Goal: Complete application form

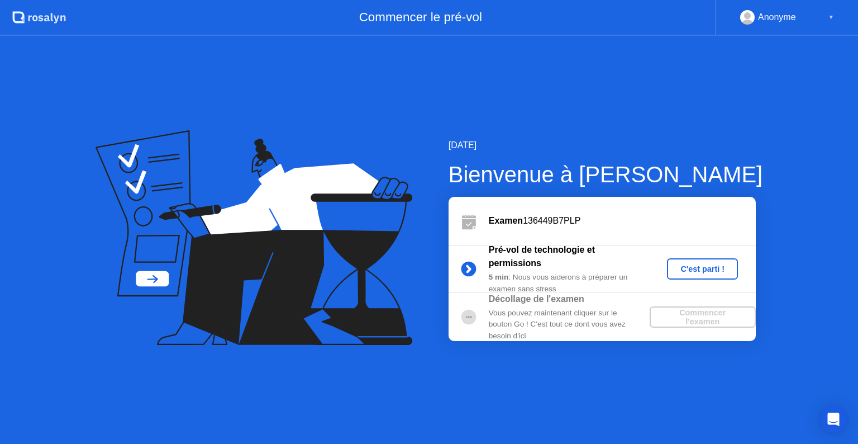
click at [470, 266] on icon at bounding box center [468, 269] width 3 height 6
click at [686, 326] on div "Commencer l'examen" at bounding box center [702, 317] width 97 height 18
click at [713, 268] on div "C'est parti !" at bounding box center [703, 268] width 62 height 9
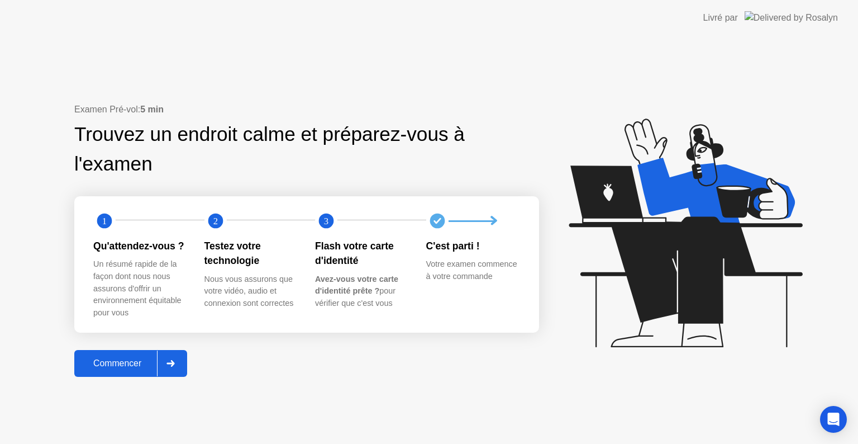
click at [123, 367] on div "Commencer" at bounding box center [117, 363] width 79 height 10
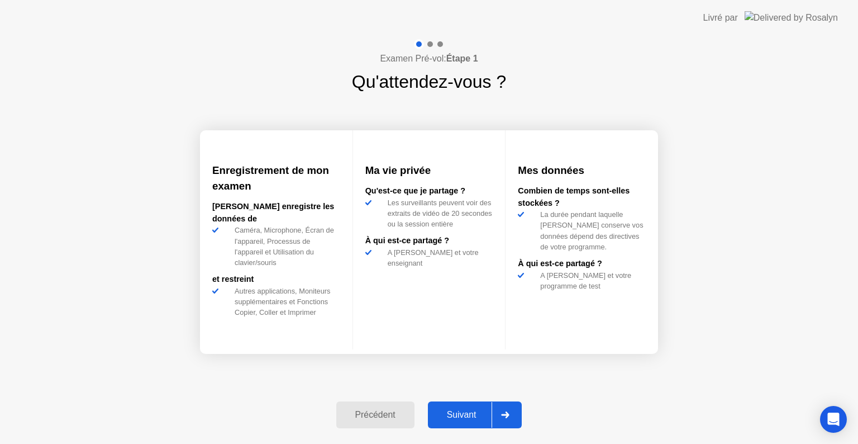
click at [446, 405] on button "Suivant" at bounding box center [475, 414] width 94 height 27
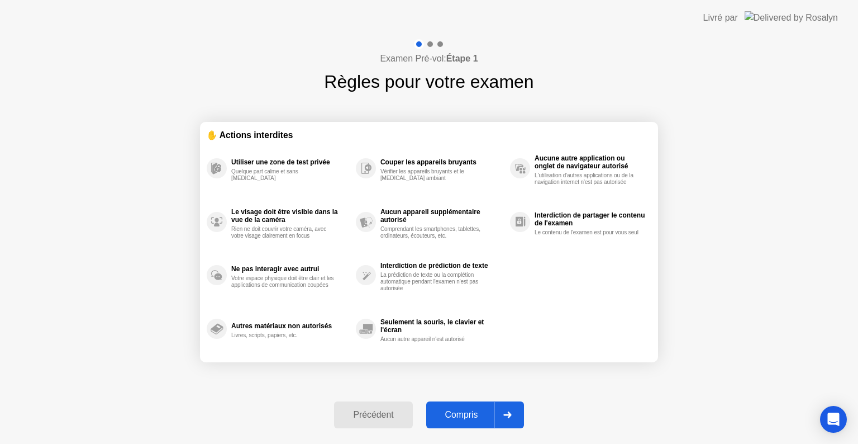
click at [452, 410] on div "Compris" at bounding box center [462, 415] width 64 height 10
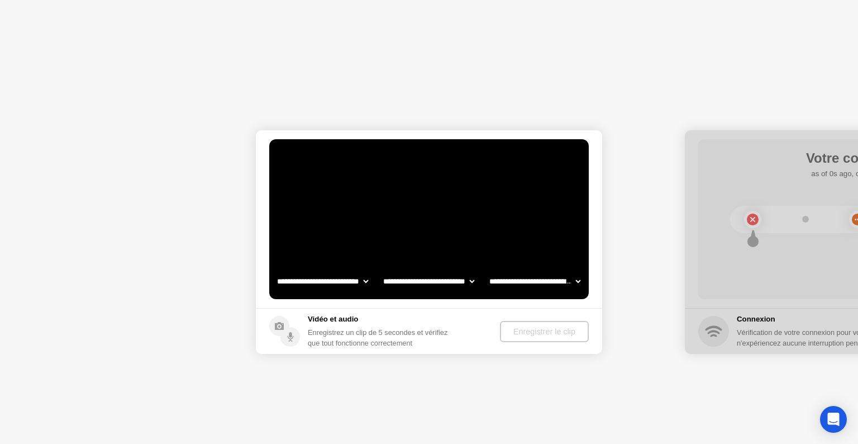
select select "**********"
select select "*******"
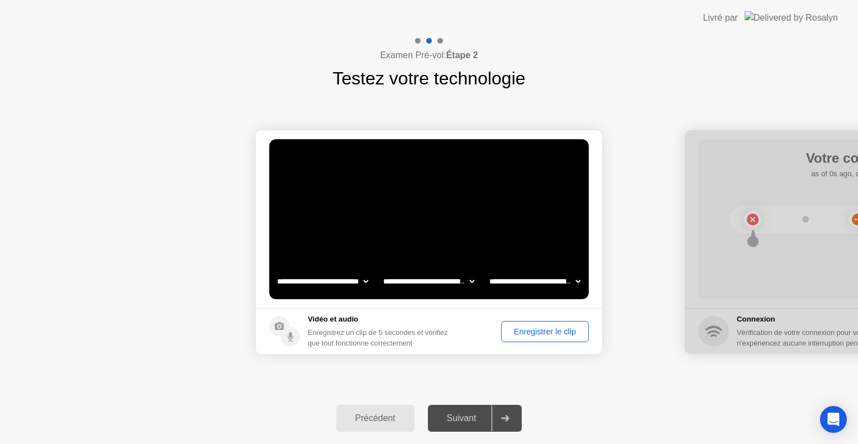
click at [463, 415] on div "Suivant" at bounding box center [461, 418] width 61 height 10
click at [558, 333] on div "Enregistrer le clip" at bounding box center [545, 331] width 80 height 9
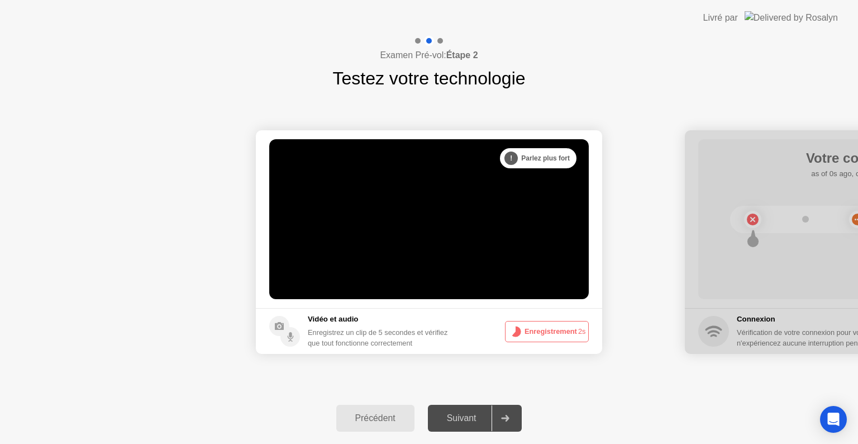
click at [558, 333] on button "Enregistrement 2s" at bounding box center [547, 331] width 84 height 21
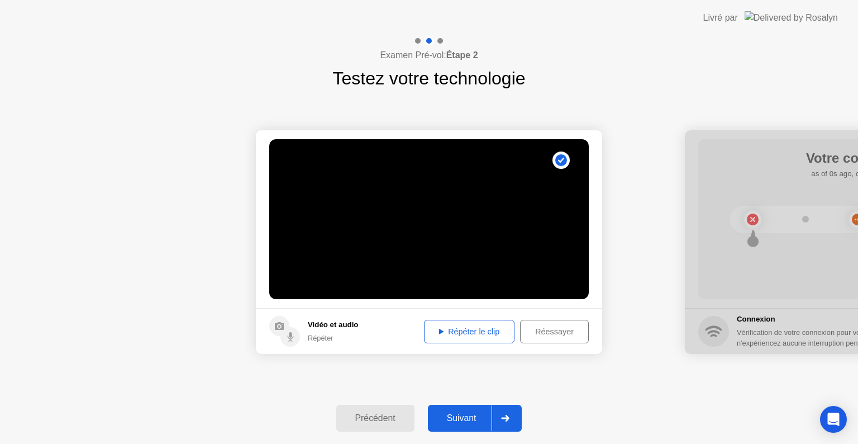
click at [458, 420] on div "Suivant" at bounding box center [461, 418] width 61 height 10
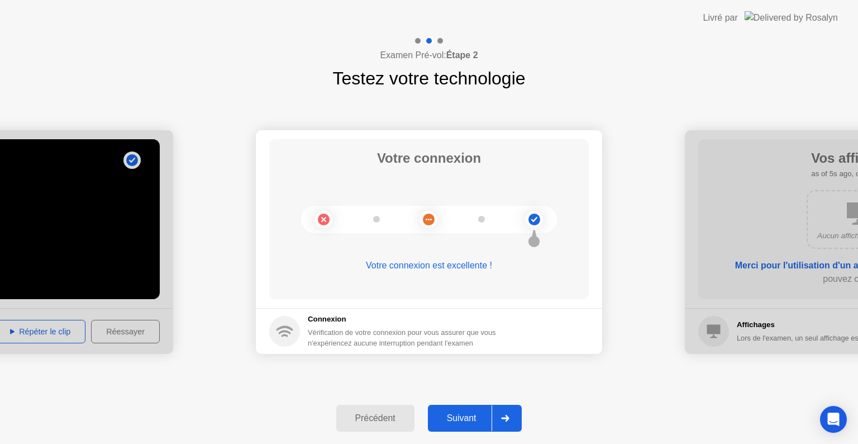
click at [455, 423] on div "Suivant" at bounding box center [461, 418] width 61 height 10
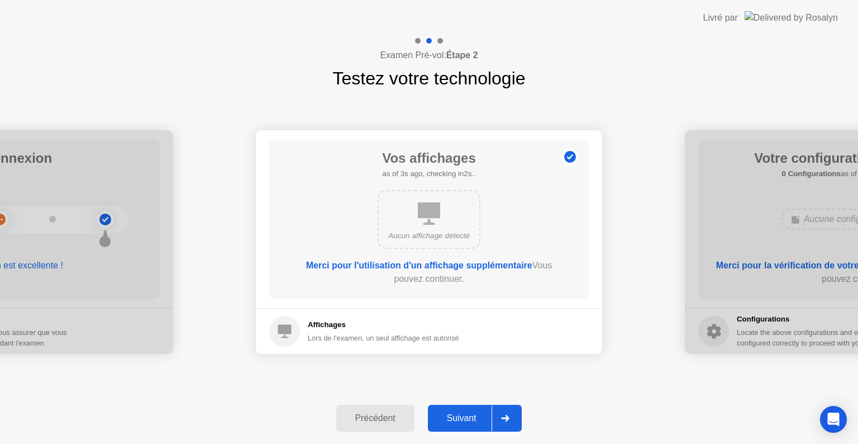
click at [455, 423] on div "Suivant" at bounding box center [461, 418] width 61 height 10
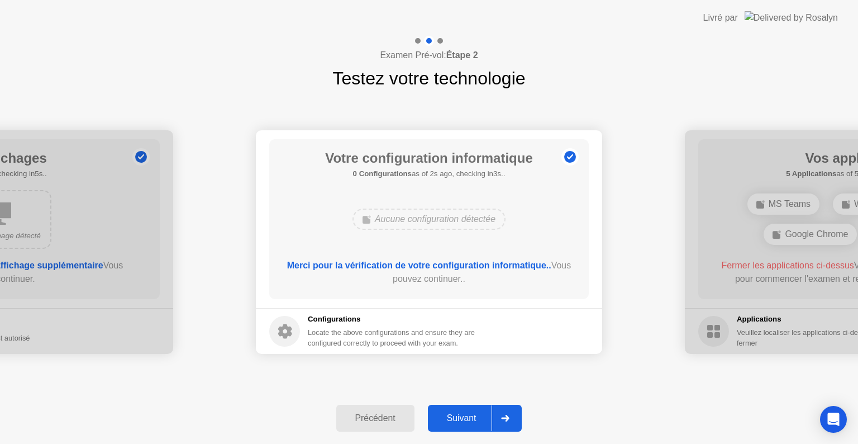
click at [455, 423] on div "Suivant" at bounding box center [461, 418] width 61 height 10
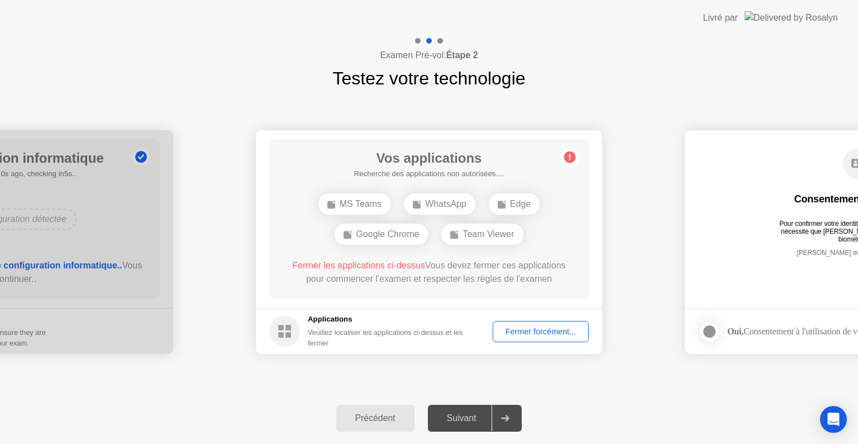
click at [455, 423] on div "Suivant" at bounding box center [461, 418] width 61 height 10
click at [537, 327] on div "Fermer forcément..." at bounding box center [541, 331] width 88 height 9
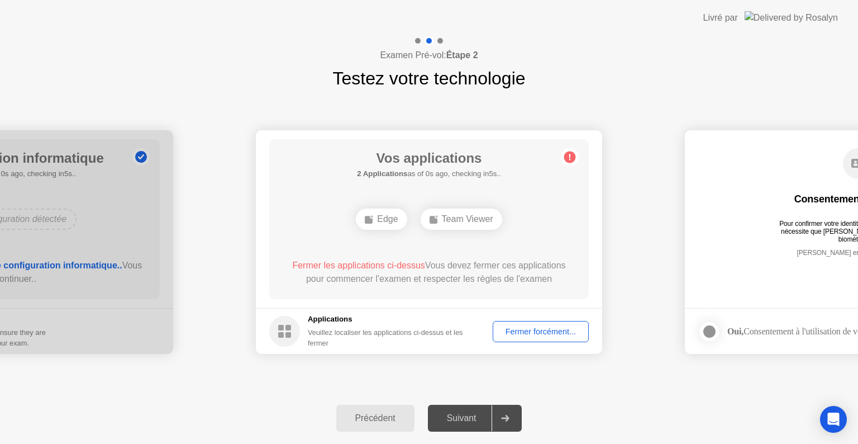
click at [458, 419] on div "Suivant" at bounding box center [461, 418] width 61 height 10
click at [758, 275] on div "Consentement biométrique Pour confirmer votre identité, votre programme de test…" at bounding box center [859, 211] width 320 height 144
click at [531, 330] on div "Fermer forcément..." at bounding box center [541, 331] width 88 height 9
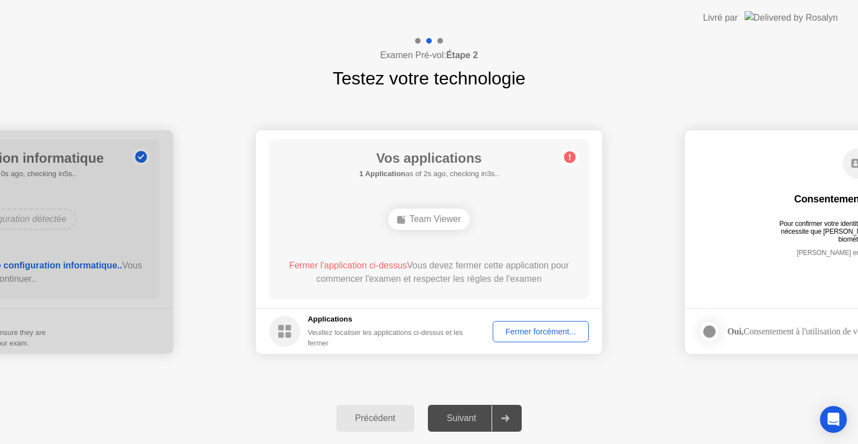
click at [373, 415] on div "Précédent" at bounding box center [376, 418] width 72 height 10
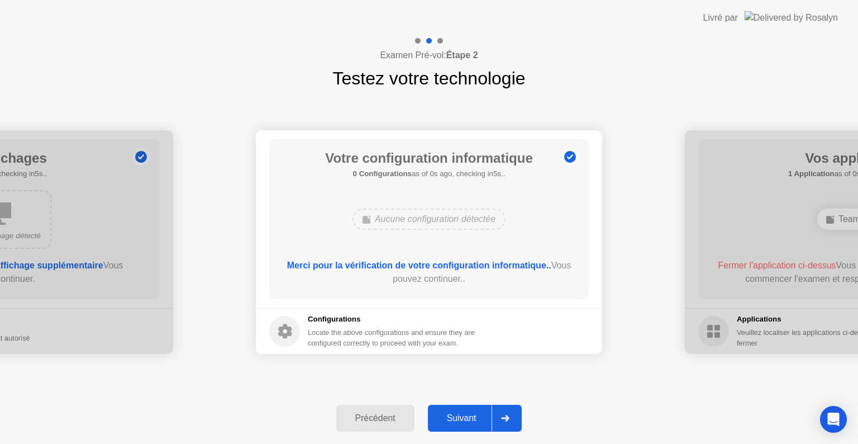
click at [453, 417] on div "Suivant" at bounding box center [461, 418] width 61 height 10
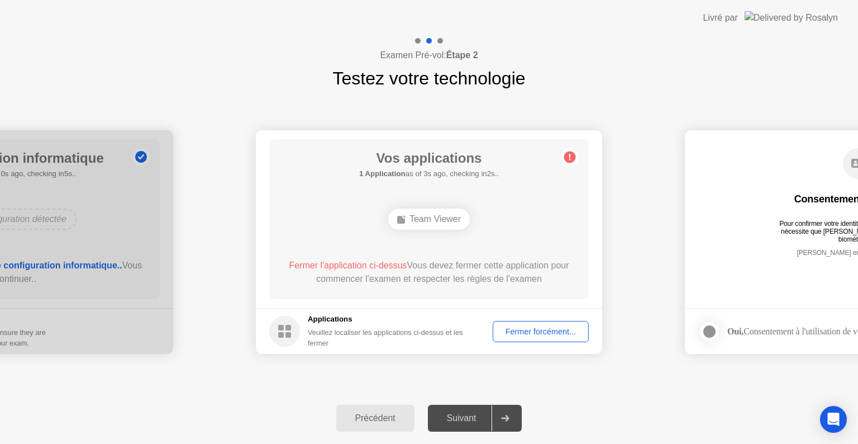
click at [286, 325] on rect at bounding box center [289, 328] width 6 height 6
click at [473, 423] on div "Suivant" at bounding box center [461, 418] width 61 height 10
click at [501, 414] on div at bounding box center [505, 418] width 27 height 26
click at [440, 39] on div at bounding box center [441, 41] width 6 height 6
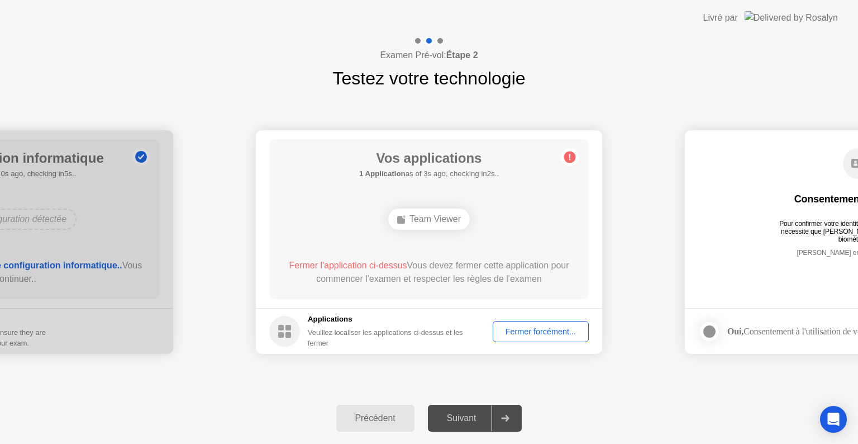
click at [440, 39] on div at bounding box center [441, 41] width 6 height 6
click at [808, 232] on div "Pour confirmer votre identité, votre programme de test nécessite que [PERSON_NA…" at bounding box center [859, 228] width 168 height 16
click at [512, 411] on div at bounding box center [505, 418] width 27 height 26
click at [531, 335] on div "Fermer forcément..." at bounding box center [541, 331] width 88 height 9
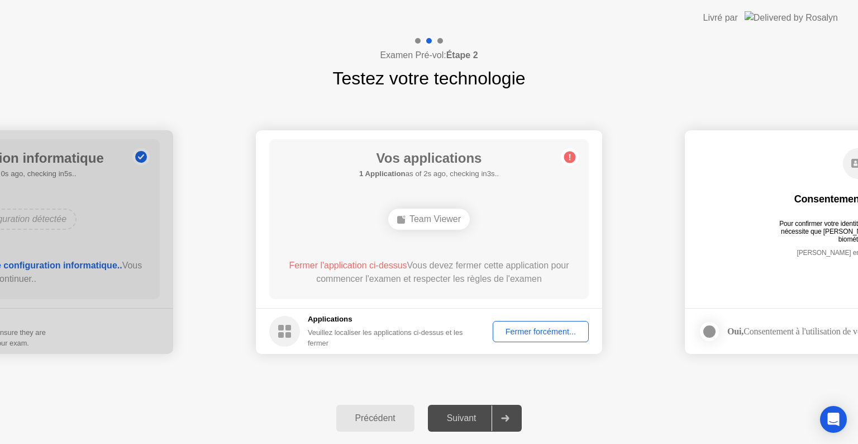
click at [568, 156] on circle at bounding box center [570, 157] width 12 height 12
click at [550, 335] on div "Fermer forcément..." at bounding box center [541, 331] width 88 height 9
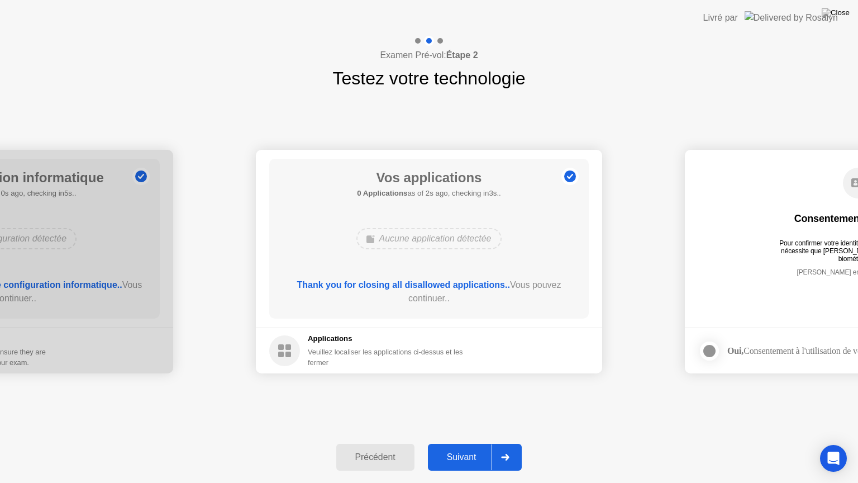
click at [456, 443] on button "Suivant" at bounding box center [475, 457] width 94 height 27
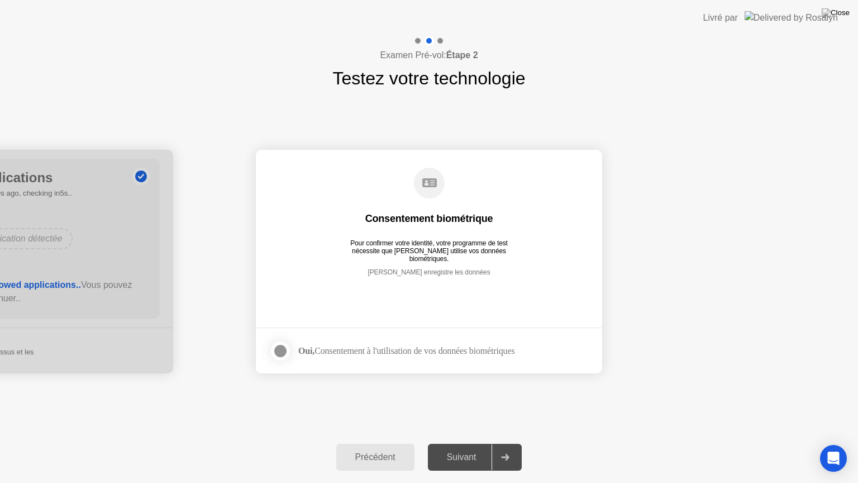
click at [281, 353] on div at bounding box center [280, 350] width 13 height 13
click at [455, 443] on button "Suivant" at bounding box center [475, 457] width 94 height 27
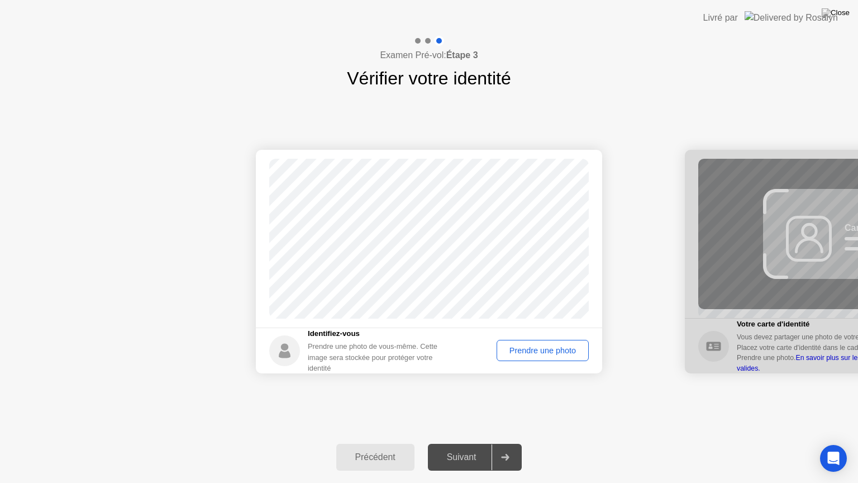
click at [532, 348] on div "Prendre une photo" at bounding box center [543, 350] width 84 height 9
click at [476, 443] on div "Suivant" at bounding box center [461, 457] width 61 height 10
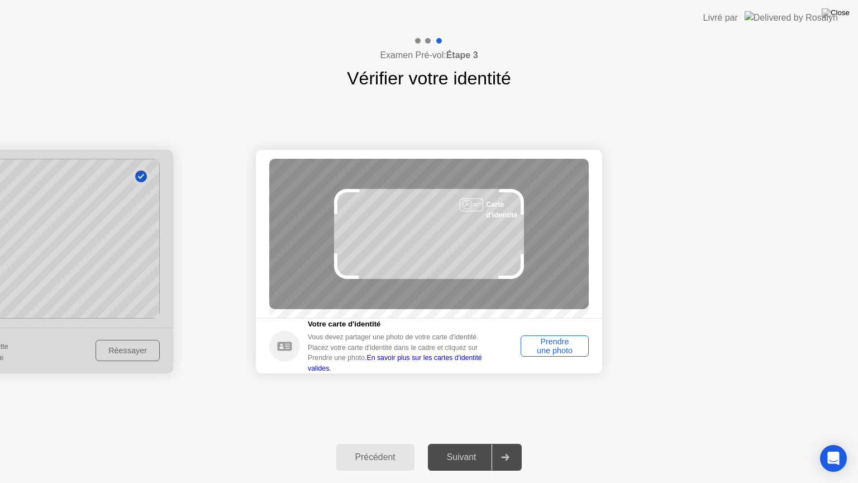
drag, startPoint x: 212, startPoint y: 110, endPoint x: 396, endPoint y: 270, distance: 243.9
click at [396, 270] on div "Succès Photo correcte Identifiez-vous Prendre une photo de vous-même. Cette ima…" at bounding box center [429, 262] width 858 height 340
click at [552, 347] on div "Prendre une photo" at bounding box center [555, 346] width 60 height 18
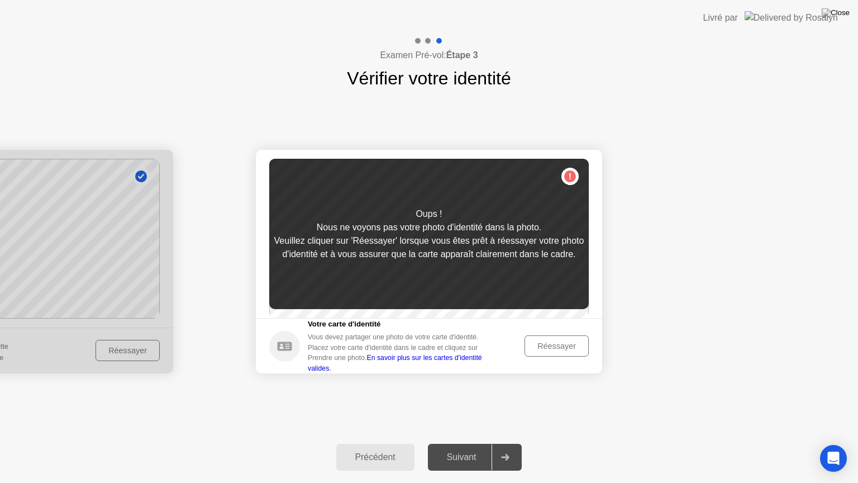
click at [543, 346] on div "Réessayer" at bounding box center [557, 345] width 56 height 9
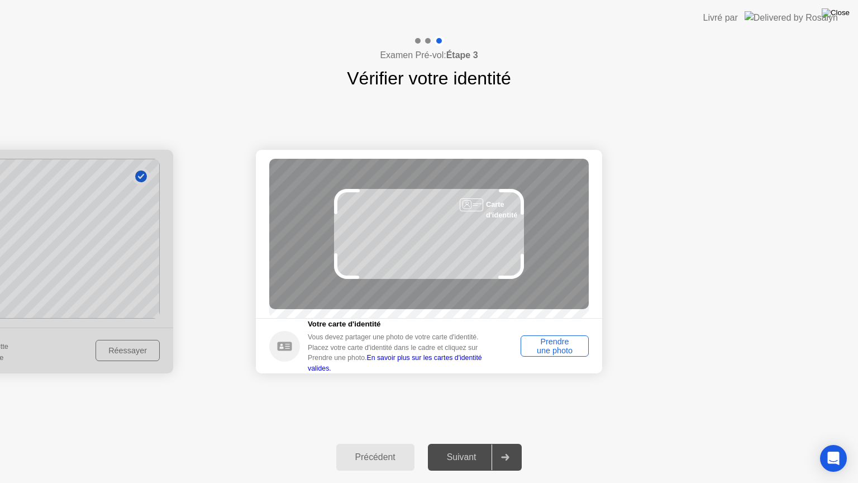
click at [847, 13] on img at bounding box center [836, 12] width 28 height 9
